Goal: Check status: Check status

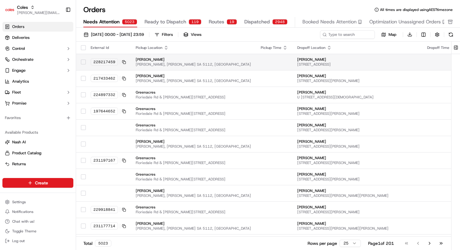
click at [81, 61] on button "button" at bounding box center [83, 62] width 5 height 5
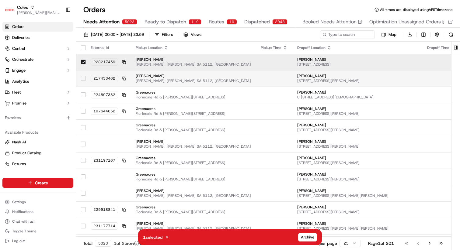
click at [81, 76] on button "button" at bounding box center [83, 78] width 5 height 5
click at [83, 61] on button "button" at bounding box center [83, 62] width 5 height 5
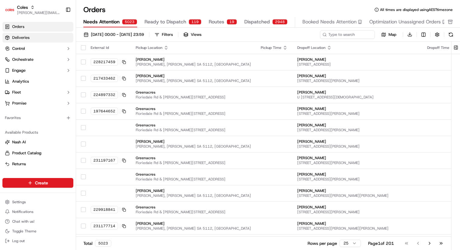
click at [34, 39] on link "Deliveries" at bounding box center [37, 38] width 71 height 10
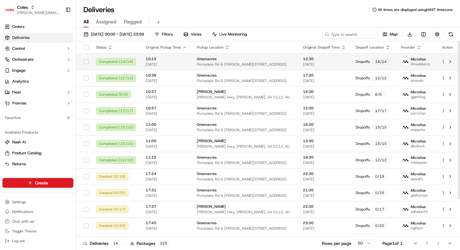
click at [86, 59] on button "button" at bounding box center [86, 61] width 5 height 5
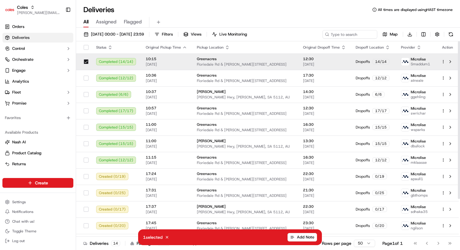
click at [85, 59] on button "button" at bounding box center [86, 61] width 5 height 5
